Goal: Transaction & Acquisition: Subscribe to service/newsletter

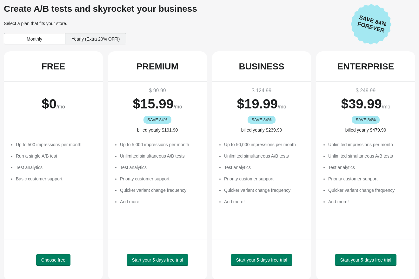
click at [51, 38] on div "Monthly" at bounding box center [34, 38] width 61 height 11
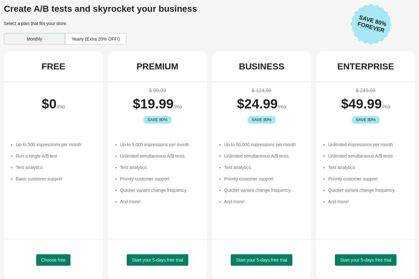
click at [151, 270] on div "Start your 5-days free trial" at bounding box center [157, 260] width 83 height 25
click at [150, 265] on button "Start your 5-days free trial" at bounding box center [157, 260] width 61 height 11
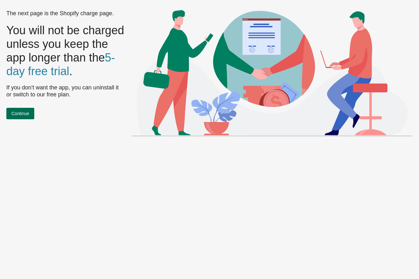
click at [21, 108] on button "Continue" at bounding box center [20, 113] width 28 height 11
